Goal: Task Accomplishment & Management: Manage account settings

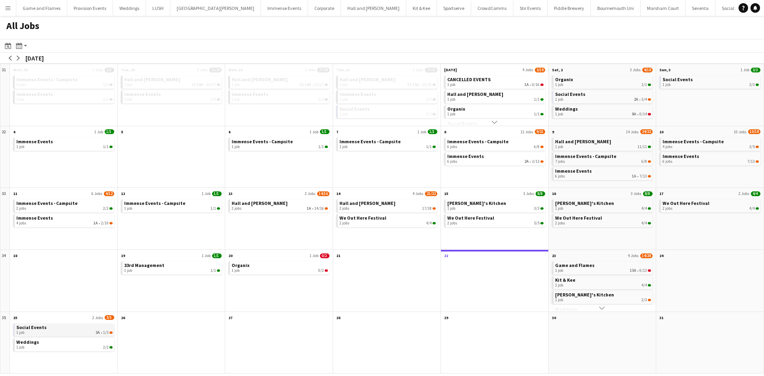
click at [69, 332] on div "1 job 3A • 1/3" at bounding box center [64, 332] width 96 height 5
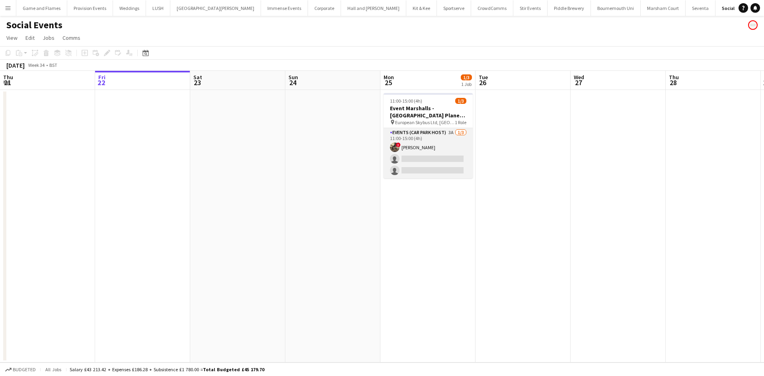
click at [429, 146] on app-card-role "Events (Car Park Host) 3A 1/3 11:00-15:00 (4h) ! Dennieze Morales-Crisostomo si…" at bounding box center [427, 153] width 89 height 50
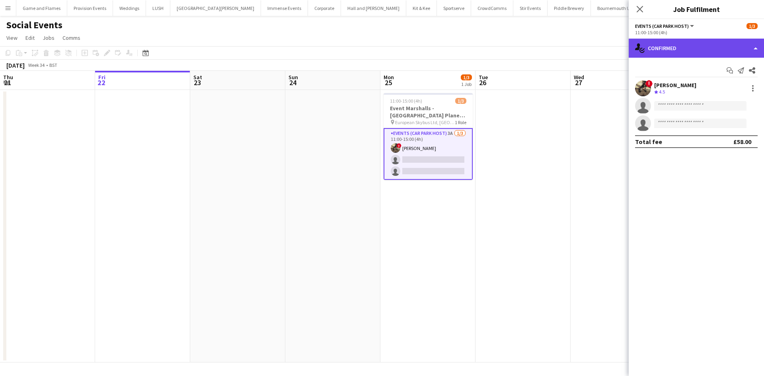
click at [685, 51] on div "single-neutral-actions-check-2 Confirmed" at bounding box center [696, 48] width 135 height 19
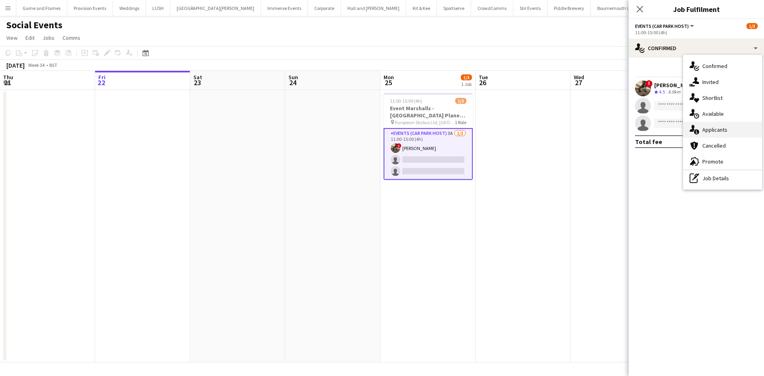
click at [703, 129] on div "single-neutral-actions-information Applicants" at bounding box center [722, 130] width 79 height 16
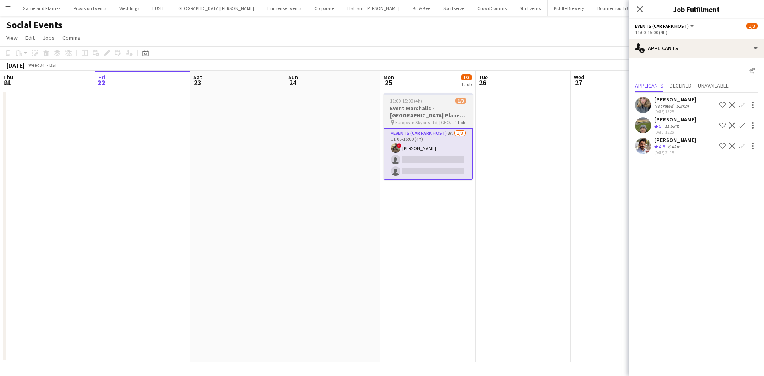
click at [417, 105] on h3 "Event Marshalls - Dorset Plane Pull" at bounding box center [427, 112] width 89 height 14
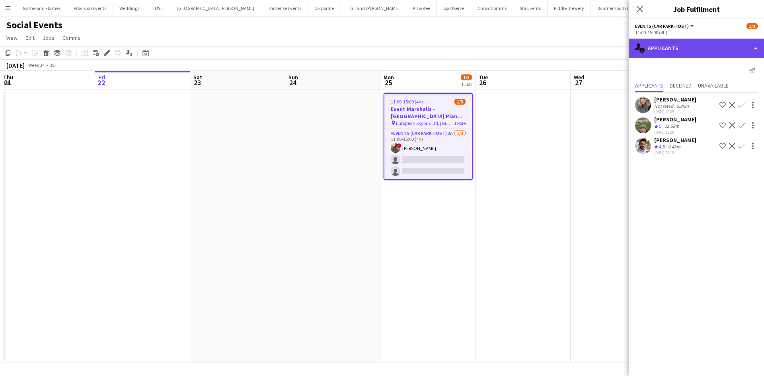
click at [664, 44] on div "single-neutral-actions-information Applicants" at bounding box center [696, 48] width 135 height 19
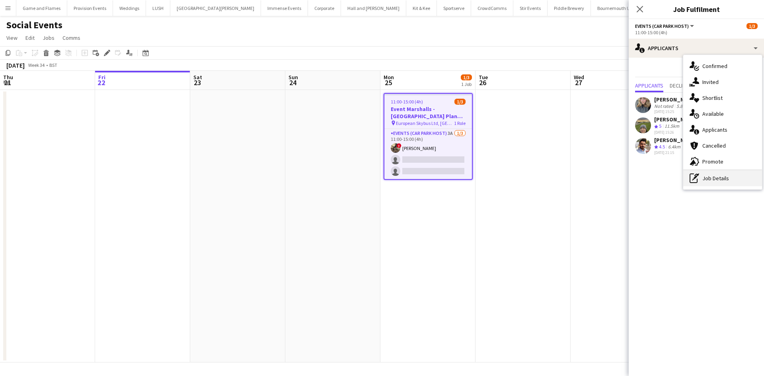
click at [705, 177] on div "pen-write Job Details" at bounding box center [722, 178] width 79 height 16
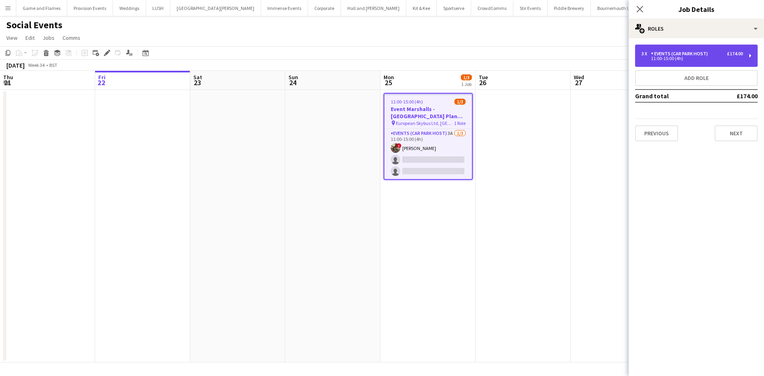
click at [676, 59] on div "11:00-15:00 (4h)" at bounding box center [691, 58] width 101 height 4
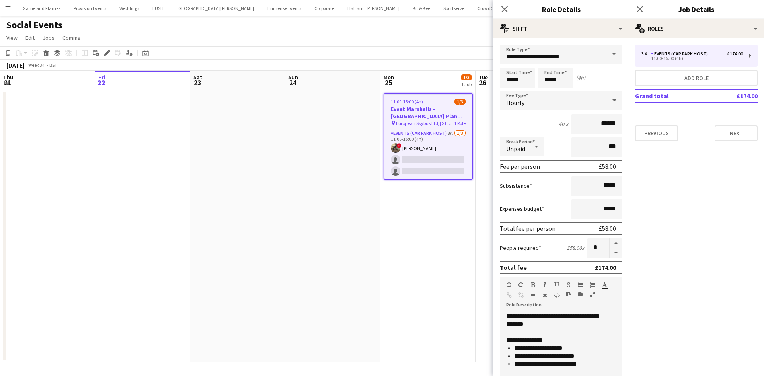
click at [440, 219] on app-date-cell "11:00-15:00 (4h) 1/3 Event Marshalls - Dorset Plane Pull pin European Skybus Lt…" at bounding box center [427, 226] width 95 height 273
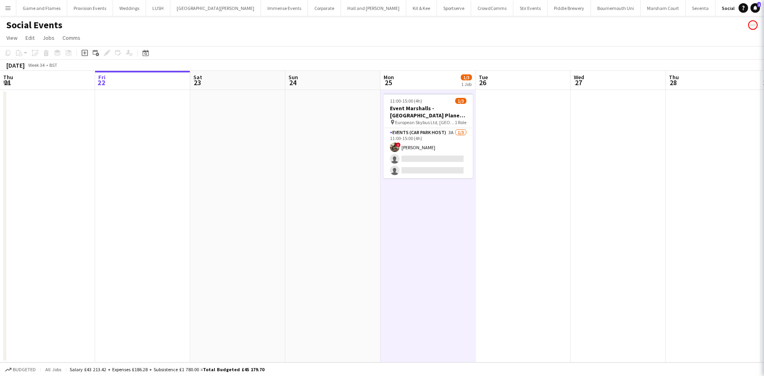
scroll to position [78, 0]
